Goal: Task Accomplishment & Management: Complete application form

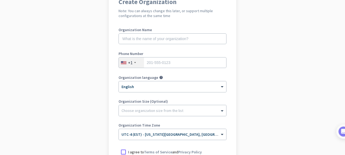
scroll to position [56, 0]
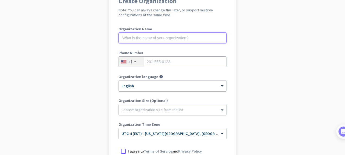
click at [156, 37] on input "text" at bounding box center [173, 38] width 108 height 11
type input "Mercor"
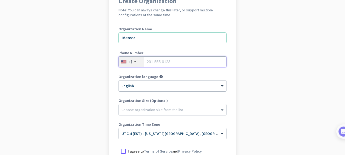
click at [153, 61] on input "tel" at bounding box center [173, 61] width 108 height 11
type input "2072638480"
click at [158, 110] on div at bounding box center [172, 108] width 107 height 5
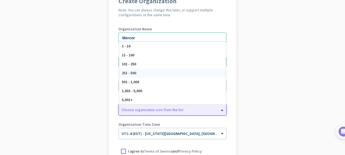
click at [137, 72] on div "251 - 500" at bounding box center [172, 73] width 107 height 9
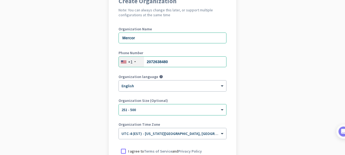
click at [262, 68] on app-onboarding-organization "Create Organization Note: You can always change this later, or support multiple…" at bounding box center [172, 105] width 345 height 235
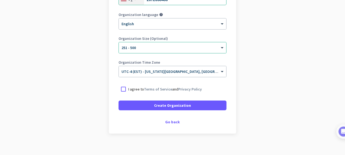
scroll to position [124, 0]
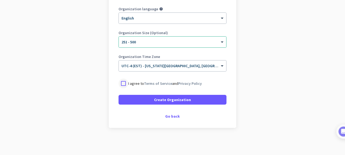
click at [126, 82] on div at bounding box center [124, 84] width 10 height 10
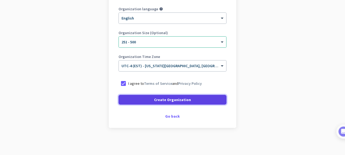
click at [160, 97] on span "Create Organization" at bounding box center [172, 99] width 37 height 5
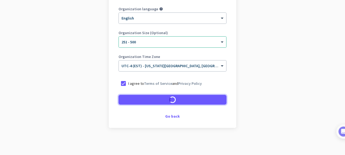
scroll to position [107, 0]
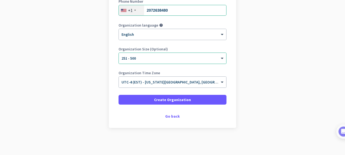
click at [286, 70] on app-onboarding-organization "Create Organization Note: You can always change this later, or support multiple…" at bounding box center [172, 46] width 345 height 219
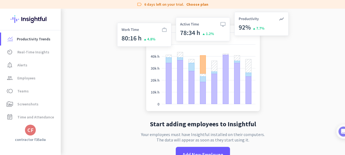
scroll to position [16, 0]
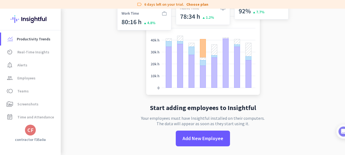
click at [312, 41] on app-no-employees "Start adding employees to Insightful Your employees must have Insightful instal…" at bounding box center [203, 73] width 284 height 163
